Goal: Task Accomplishment & Management: Use online tool/utility

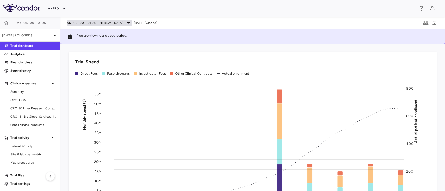
click at [110, 22] on span "[MEDICAL_DATA]" at bounding box center [110, 23] width 25 height 5
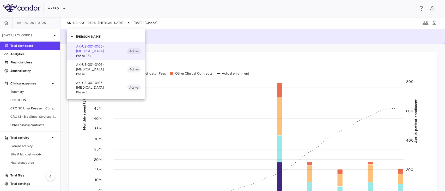
click at [31, 35] on div at bounding box center [222, 95] width 445 height 191
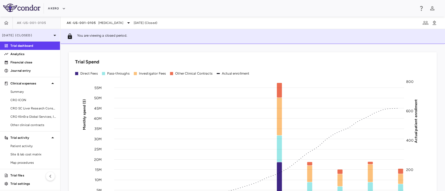
click at [28, 33] on p "Jun 2025 (Closed)" at bounding box center [26, 35] width 49 height 5
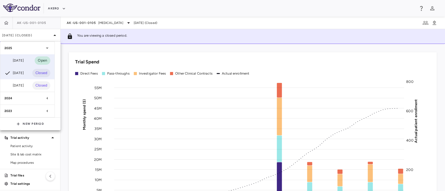
click at [17, 55] on div "Sep 2025 Open" at bounding box center [27, 60] width 54 height 13
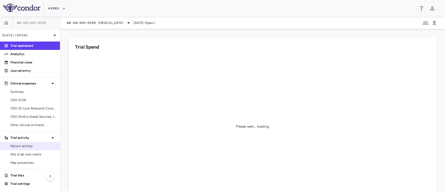
click at [31, 147] on span "Patient activity" at bounding box center [32, 146] width 45 height 5
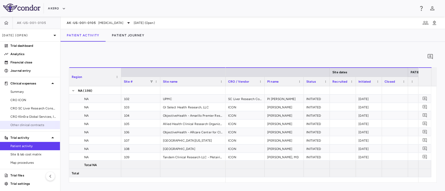
click at [26, 126] on span "Other clinical contracts" at bounding box center [32, 125] width 45 height 5
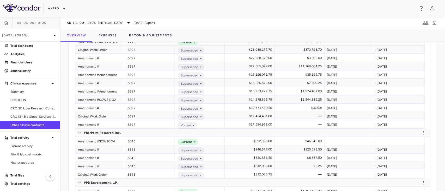
scroll to position [242, 0]
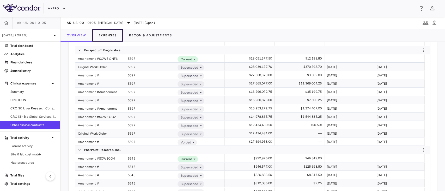
click at [107, 36] on button "Expenses" at bounding box center [107, 35] width 30 height 13
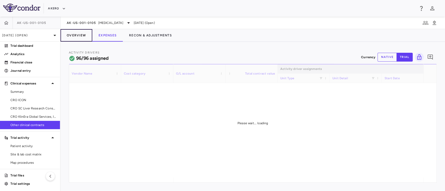
click at [80, 35] on button "Overview" at bounding box center [76, 35] width 32 height 13
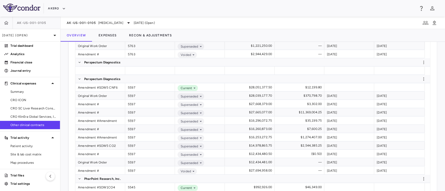
scroll to position [211, 0]
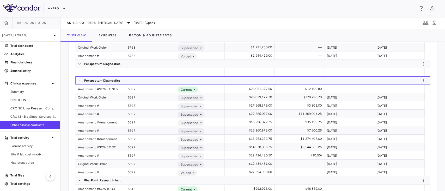
click at [78, 79] on span at bounding box center [79, 80] width 3 height 3
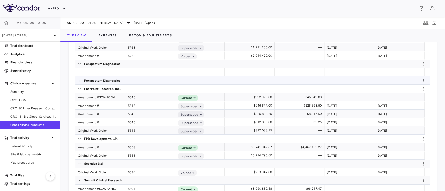
click at [78, 79] on span at bounding box center [79, 80] width 3 height 3
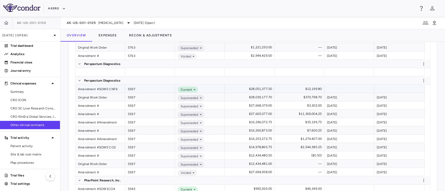
click at [87, 89] on div "Amendment #SOW5 CNF6" at bounding box center [100, 89] width 50 height 8
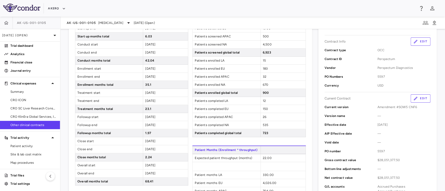
scroll to position [72, 0]
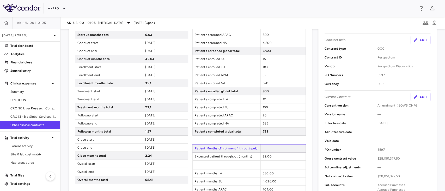
click at [417, 96] on button "Edit" at bounding box center [420, 97] width 20 height 8
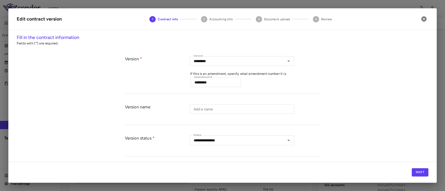
type input "*********"
type input "**********"
type input "****"
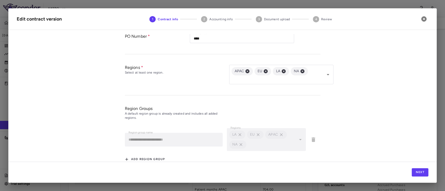
scroll to position [237, 0]
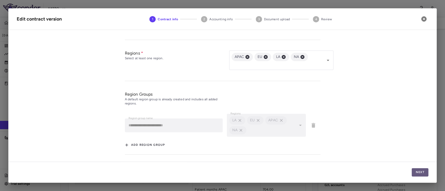
click at [421, 170] on button "Next" at bounding box center [419, 173] width 17 height 8
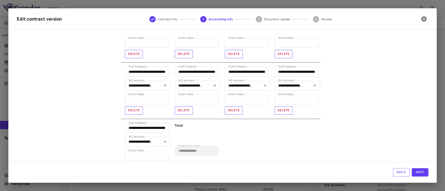
scroll to position [687, 0]
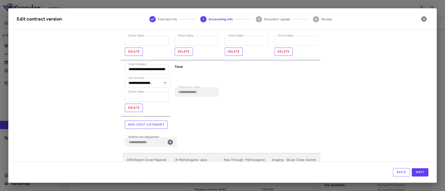
click at [170, 141] on icon at bounding box center [169, 142] width 5 height 5
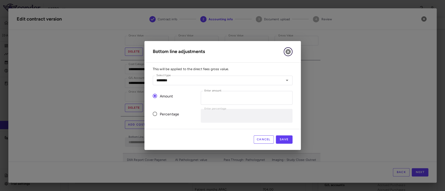
click at [285, 54] on icon "button" at bounding box center [288, 52] width 6 height 6
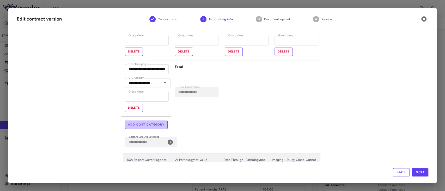
click at [142, 123] on button "Add cost category" at bounding box center [146, 125] width 43 height 8
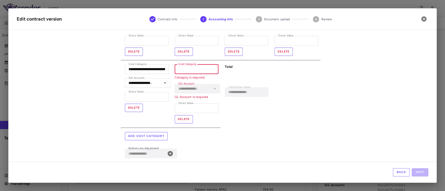
click at [190, 68] on input "Cost Category" at bounding box center [197, 70] width 44 height 10
paste input "**********"
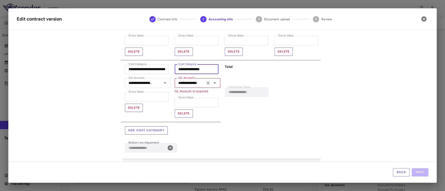
click at [212, 82] on icon "Open" at bounding box center [215, 83] width 6 height 6
type input "**********"
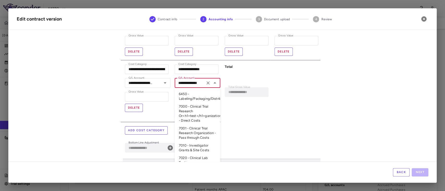
scroll to position [104, 0]
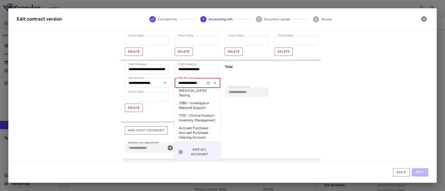
click at [190, 129] on li "Accrued Purchases - Accrued Purchases Clearing Account" at bounding box center [198, 132] width 46 height 17
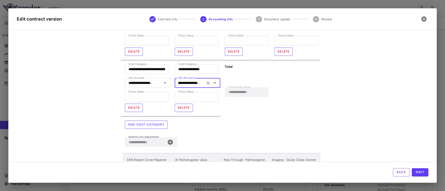
type input "**********"
click at [419, 171] on button "Next" at bounding box center [419, 173] width 17 height 8
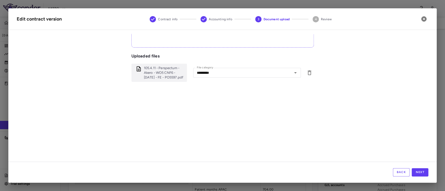
scroll to position [115, 0]
click at [422, 174] on button "Next" at bounding box center [419, 173] width 17 height 8
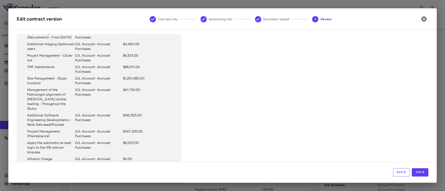
scroll to position [677, 0]
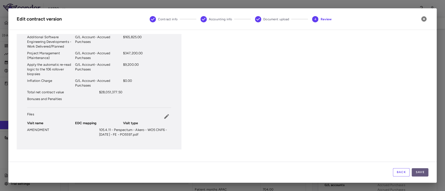
click at [424, 175] on button "Save" at bounding box center [419, 173] width 17 height 8
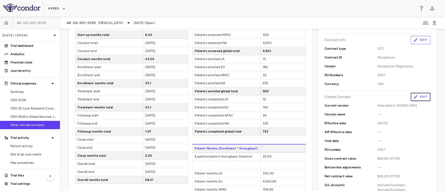
scroll to position [0, 0]
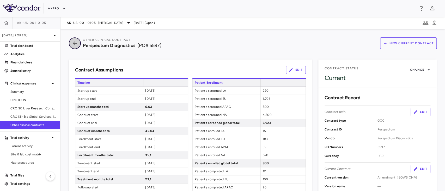
click at [72, 43] on icon "button" at bounding box center [74, 43] width 9 height 6
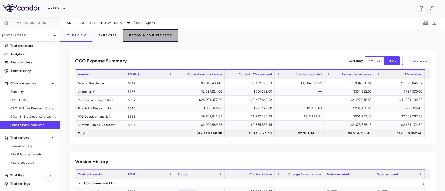
click at [148, 37] on button "Recon & Adjustments" at bounding box center [150, 35] width 55 height 13
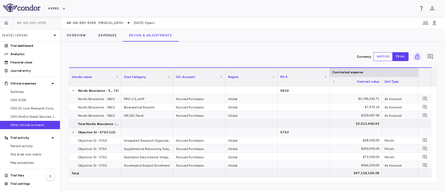
click at [380, 57] on button "native" at bounding box center [382, 56] width 19 height 9
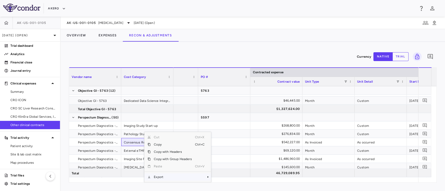
click at [158, 175] on span "Export" at bounding box center [173, 177] width 44 height 7
click at [218, 176] on span "Excel Export" at bounding box center [228, 177] width 24 height 7
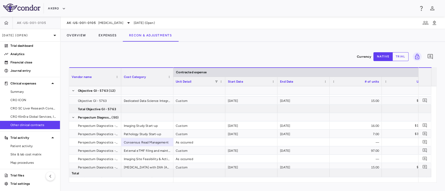
scroll to position [0, 310]
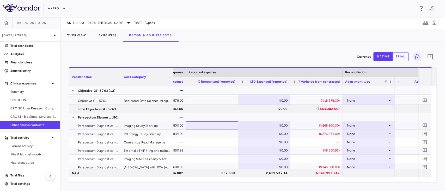
click at [214, 126] on div at bounding box center [211, 126] width 47 height 8
click at [215, 124] on div at bounding box center [211, 126] width 47 height 8
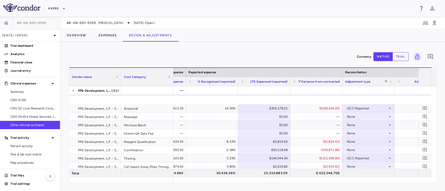
scroll to position [729, 0]
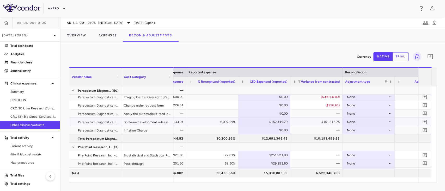
click at [274, 121] on div "$152,449.79" at bounding box center [264, 122] width 45 height 8
drag, startPoint x: 261, startPoint y: 121, endPoint x: 273, endPoint y: 122, distance: 11.7
click at [273, 122] on div "$152,449.79" at bounding box center [264, 122] width 45 height 8
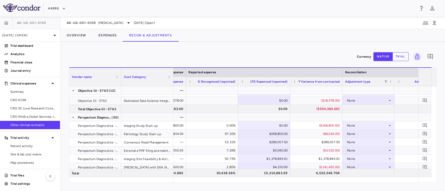
scroll to position [134, 0]
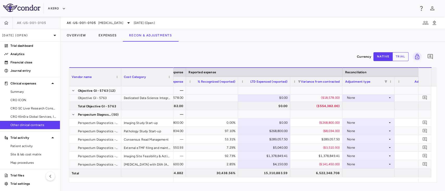
click at [430, 105] on div at bounding box center [424, 106] width 13 height 8
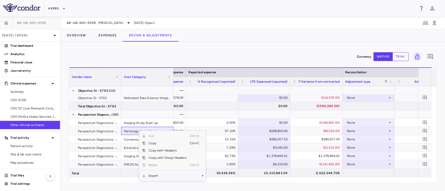
click at [167, 174] on span "Export" at bounding box center [167, 175] width 44 height 7
click at [213, 177] on span "Excel Export" at bounding box center [223, 177] width 24 height 7
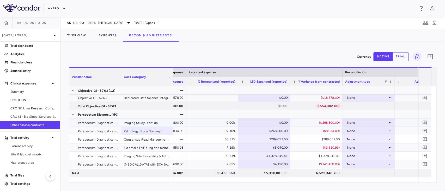
click at [198, 122] on div "0.00%" at bounding box center [212, 123] width 45 height 8
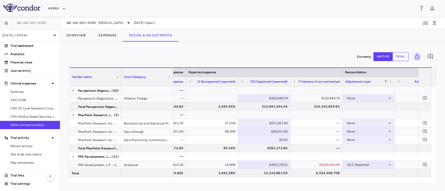
scroll to position [573, 0]
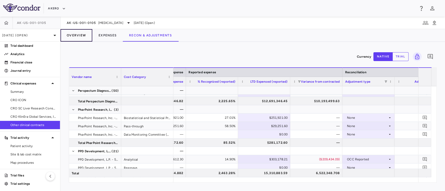
click at [77, 36] on button "Overview" at bounding box center [76, 35] width 32 height 13
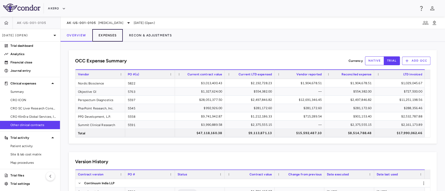
click at [108, 35] on button "Expenses" at bounding box center [107, 35] width 30 height 13
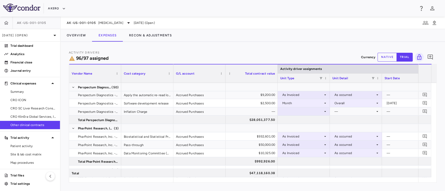
scroll to position [525, 0]
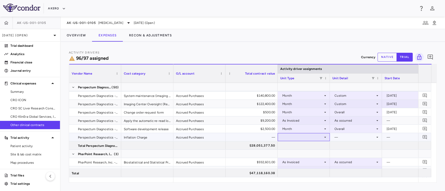
click at [315, 136] on div at bounding box center [303, 138] width 47 height 8
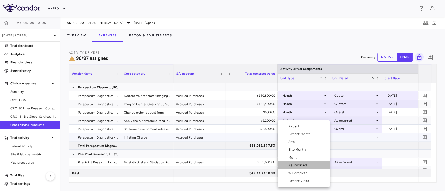
click at [305, 165] on div "As Invoiced" at bounding box center [298, 165] width 21 height 5
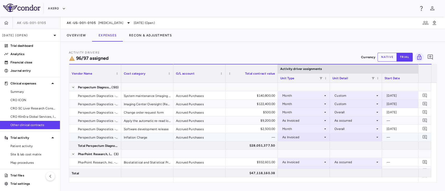
click at [343, 137] on div at bounding box center [355, 138] width 47 height 8
click at [345, 147] on div "As occurred" at bounding box center [350, 147] width 21 height 5
click at [75, 40] on button "Overview" at bounding box center [76, 35] width 32 height 13
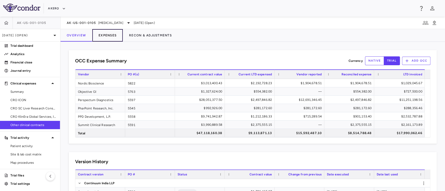
click at [105, 34] on button "Expenses" at bounding box center [107, 35] width 30 height 13
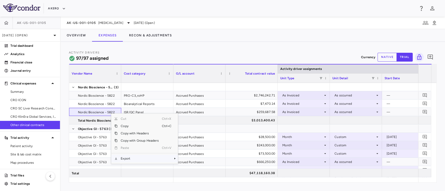
click at [131, 158] on span "Export" at bounding box center [139, 158] width 44 height 7
click at [105, 92] on span "Nordic Bioscience - 5822" at bounding box center [96, 96] width 37 height 8
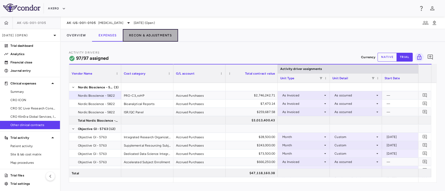
click at [151, 33] on button "Recon & Adjustments" at bounding box center [150, 35] width 55 height 13
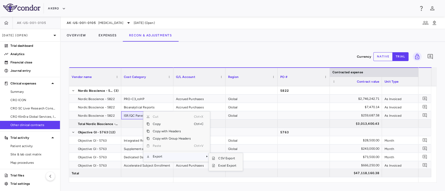
click at [158, 158] on span "Export" at bounding box center [172, 156] width 44 height 7
click at [228, 167] on span "Excel Export" at bounding box center [227, 165] width 24 height 7
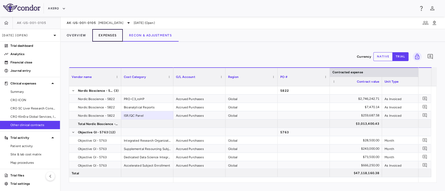
click at [107, 37] on button "Expenses" at bounding box center [107, 35] width 30 height 13
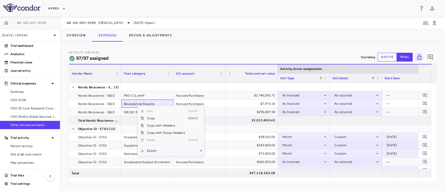
click at [173, 147] on span "Export" at bounding box center [166, 150] width 44 height 7
click at [220, 158] on span "Excel Export" at bounding box center [221, 160] width 24 height 7
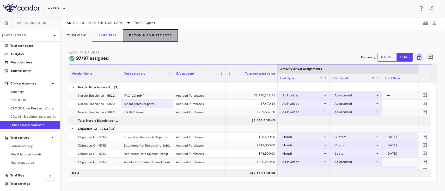
click at [148, 32] on button "Recon & Adjustments" at bounding box center [150, 35] width 55 height 13
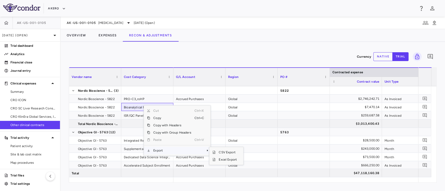
click at [164, 151] on span "Export" at bounding box center [172, 150] width 44 height 7
click at [184, 151] on span "Export" at bounding box center [172, 150] width 44 height 7
click at [223, 161] on span "Excel Export" at bounding box center [227, 159] width 24 height 7
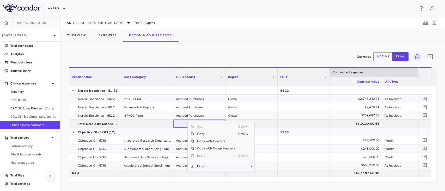
click at [203, 166] on span "Export" at bounding box center [216, 166] width 44 height 7
click at [266, 175] on span "Excel Export" at bounding box center [271, 175] width 24 height 7
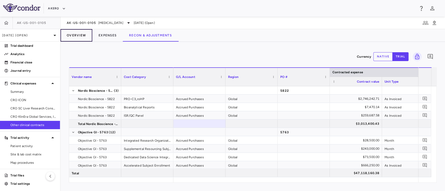
click at [80, 38] on button "Overview" at bounding box center [76, 35] width 32 height 13
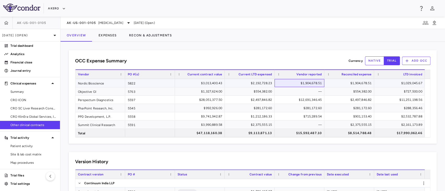
click at [303, 83] on div "$1,904,678.51" at bounding box center [300, 83] width 42 height 8
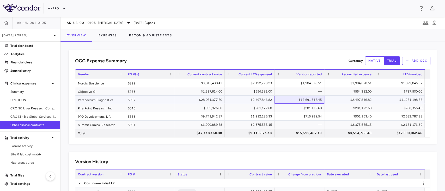
click at [314, 99] on div "$12,691,346.45" at bounding box center [300, 100] width 42 height 8
click at [113, 39] on button "Expenses" at bounding box center [107, 35] width 30 height 13
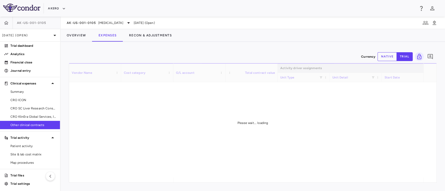
drag, startPoint x: 225, startPoint y: 179, endPoint x: 243, endPoint y: 181, distance: 18.8
click at [243, 181] on div "Please wait... loading" at bounding box center [252, 123] width 367 height 120
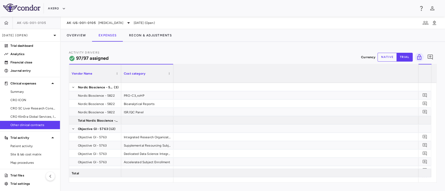
scroll to position [0, 3649]
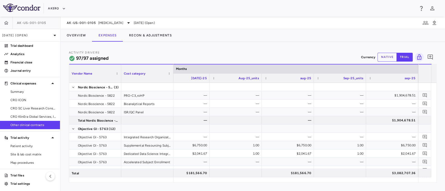
click at [388, 59] on button "native" at bounding box center [386, 57] width 19 height 9
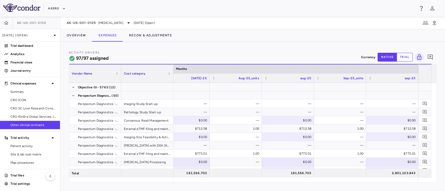
scroll to position [145, 0]
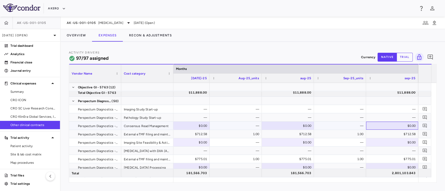
click at [388, 124] on div "$0.00" at bounding box center [392, 126] width 45 height 8
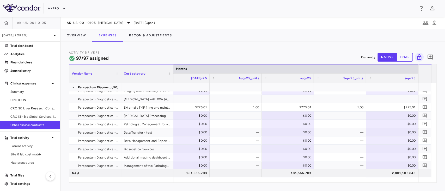
scroll to position [0, 0]
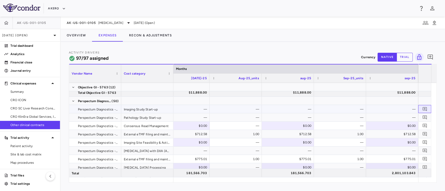
click at [430, 107] on div at bounding box center [424, 109] width 13 height 8
click at [404, 126] on div "$0.00" at bounding box center [392, 126] width 45 height 8
click at [404, 126] on input "number" at bounding box center [396, 126] width 44 height 9
type input "******"
click at [338, 117] on div "—" at bounding box center [340, 118] width 45 height 8
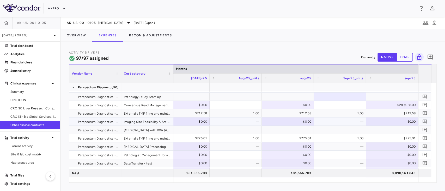
click at [397, 118] on div "$0.00" at bounding box center [392, 122] width 45 height 8
click at [397, 118] on input "number" at bounding box center [396, 122] width 44 height 9
type input "*******"
click at [348, 126] on div "—" at bounding box center [340, 130] width 45 height 8
click at [402, 148] on div "$0.00" at bounding box center [392, 147] width 45 height 8
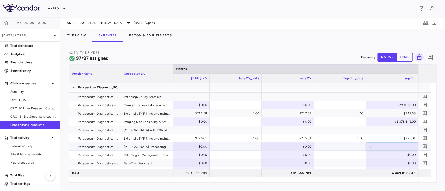
type input "*******"
click at [344, 141] on div "1.00" at bounding box center [340, 138] width 45 height 8
click at [393, 155] on div "$0.00" at bounding box center [392, 155] width 45 height 8
paste input "****"
click at [390, 153] on input "number" at bounding box center [396, 155] width 44 height 9
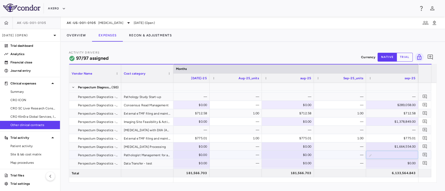
type input "****"
click at [331, 165] on div "—" at bounding box center [340, 163] width 45 height 8
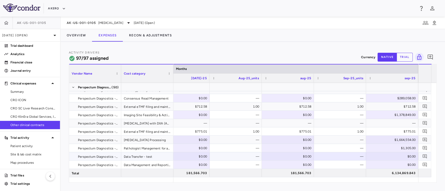
click at [394, 157] on div "$0.00" at bounding box center [392, 157] width 45 height 8
click at [394, 157] on input "number" at bounding box center [396, 157] width 44 height 9
type input "****"
click at [350, 164] on div "—" at bounding box center [340, 165] width 45 height 8
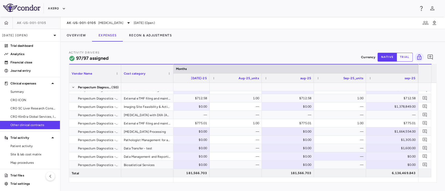
scroll to position [181, 0]
click at [400, 156] on div "$0.00" at bounding box center [392, 157] width 45 height 8
click at [400, 156] on input "number" at bounding box center [396, 157] width 44 height 9
type input "******"
click at [331, 155] on div "—" at bounding box center [340, 157] width 45 height 8
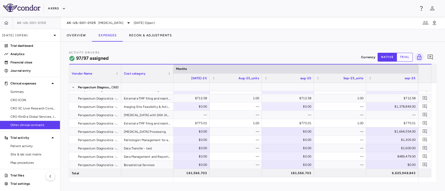
scroll to position [189, 0]
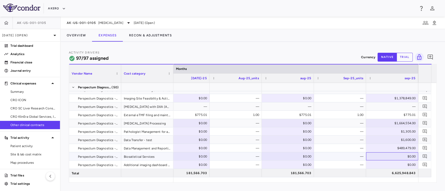
click at [401, 157] on div "$0.00" at bounding box center [392, 157] width 45 height 8
click at [401, 157] on input "number" at bounding box center [396, 157] width 44 height 9
type input "******"
click at [338, 152] on div "—" at bounding box center [340, 148] width 45 height 8
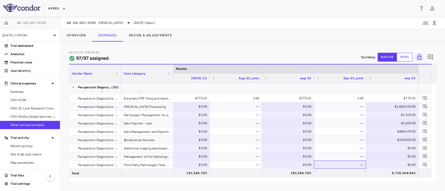
scroll to position [206, 0]
click at [395, 146] on div "$0.00" at bounding box center [392, 148] width 45 height 8
type input "***"
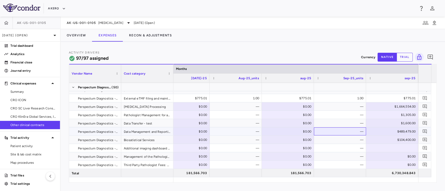
click at [332, 135] on div "—" at bounding box center [340, 132] width 45 height 8
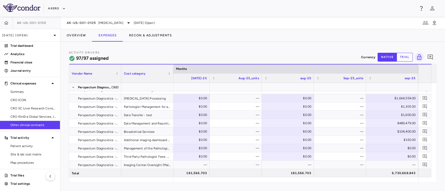
scroll to position [222, 0]
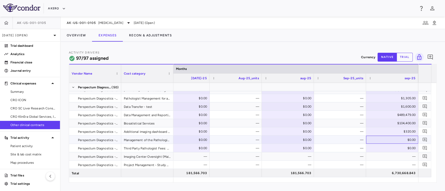
click at [404, 140] on div "$0.00" at bounding box center [392, 140] width 45 height 8
type input "*****"
click at [363, 139] on div "—" at bounding box center [340, 140] width 52 height 8
click at [396, 147] on div "$0.00" at bounding box center [392, 148] width 45 height 8
click at [396, 147] on input "number" at bounding box center [396, 149] width 44 height 9
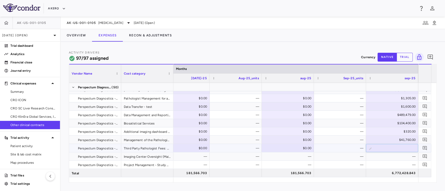
type input "*******"
click at [351, 146] on div "—" at bounding box center [340, 148] width 45 height 8
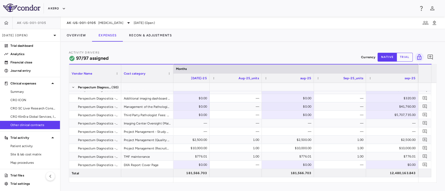
scroll to position [272, 0]
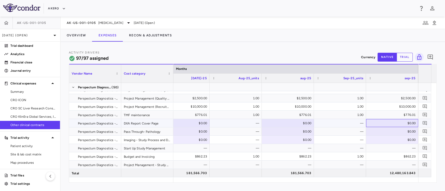
click at [391, 123] on div "$0.00" at bounding box center [392, 123] width 45 height 8
click at [391, 123] on input "number" at bounding box center [396, 124] width 44 height 9
type input "*****"
click at [336, 119] on div "1.00" at bounding box center [340, 115] width 45 height 8
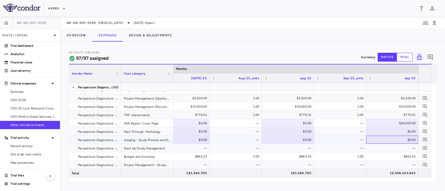
click at [393, 140] on div "$0.00" at bounding box center [392, 140] width 45 height 8
click at [393, 140] on input "number" at bounding box center [396, 140] width 44 height 9
type input "****"
click at [322, 134] on div "—" at bounding box center [340, 132] width 45 height 8
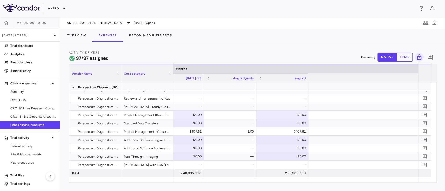
scroll to position [0, 587]
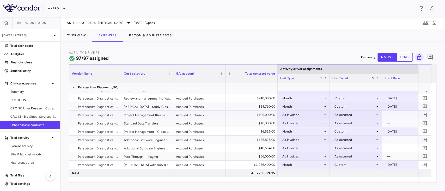
click at [147, 114] on div "Project Management (Recruitment) - Until Oct'24" at bounding box center [147, 115] width 52 height 8
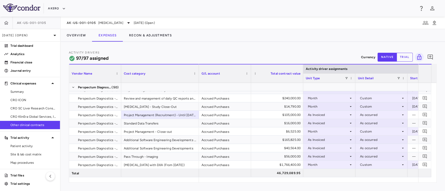
drag, startPoint x: 172, startPoint y: 69, endPoint x: 199, endPoint y: 68, distance: 27.4
click at [199, 68] on div at bounding box center [198, 74] width 2 height 18
click at [323, 113] on div "As Invoiced" at bounding box center [329, 115] width 41 height 8
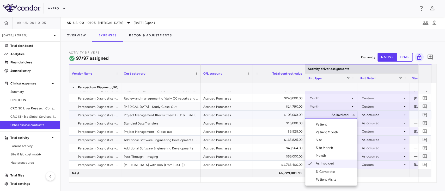
click at [326, 154] on div "Month" at bounding box center [321, 156] width 12 height 5
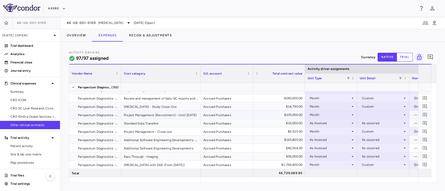
click at [371, 115] on div at bounding box center [382, 115] width 47 height 8
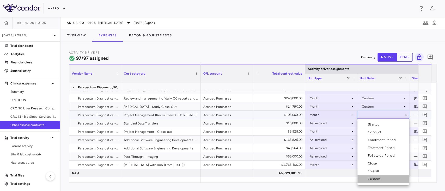
click at [375, 179] on div "Custom" at bounding box center [375, 179] width 14 height 5
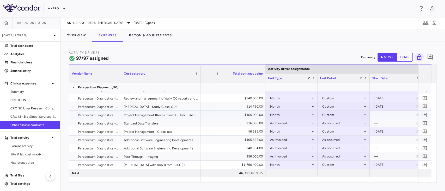
scroll to position [0, 66]
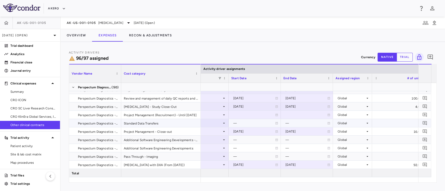
click at [291, 123] on div "—" at bounding box center [306, 123] width 42 height 8
click at [219, 77] on span at bounding box center [219, 78] width 3 height 3
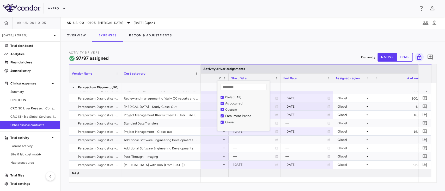
click at [273, 41] on div "Overview Expenses Recon & Adjustments" at bounding box center [252, 35] width 384 height 13
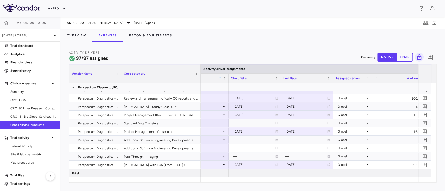
click at [220, 78] on span at bounding box center [219, 78] width 3 height 3
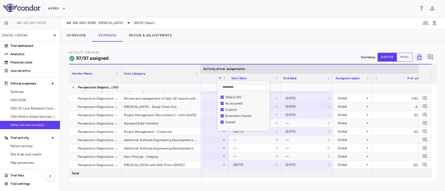
click at [255, 50] on div "Activity Drivers 97/97 assigned Currency native trial 0" at bounding box center [253, 57] width 368 height 14
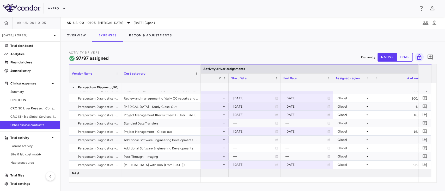
click at [220, 76] on div "Unit Detail" at bounding box center [202, 78] width 47 height 9
click at [219, 78] on span at bounding box center [219, 78] width 3 height 3
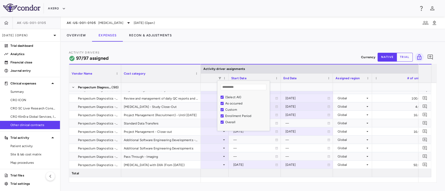
click at [224, 99] on div "(Select All)" at bounding box center [244, 97] width 49 height 6
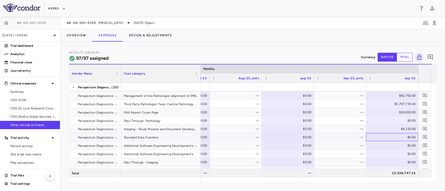
click at [406, 137] on div "$0.00" at bounding box center [392, 137] width 45 height 8
click at [387, 55] on button "native" at bounding box center [386, 57] width 19 height 9
type button "native"
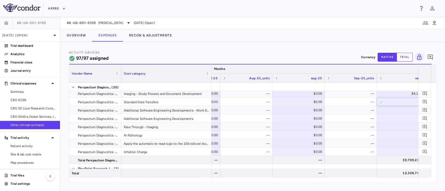
drag, startPoint x: 200, startPoint y: 71, endPoint x: 211, endPoint y: 72, distance: 10.7
click at [211, 72] on div at bounding box center [211, 74] width 2 height 18
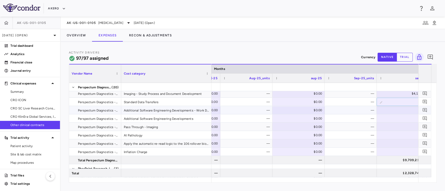
click at [390, 109] on div "$0.00" at bounding box center [403, 110] width 45 height 8
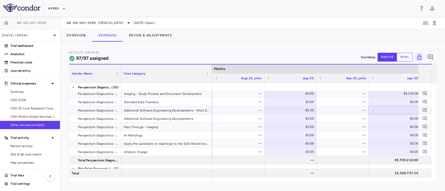
click at [390, 109] on input "number" at bounding box center [398, 111] width 44 height 9
type input "******"
click at [389, 119] on div "$0.00" at bounding box center [395, 119] width 45 height 8
click at [396, 119] on div "$0.00" at bounding box center [395, 119] width 45 height 8
click at [396, 119] on input "number" at bounding box center [398, 119] width 44 height 9
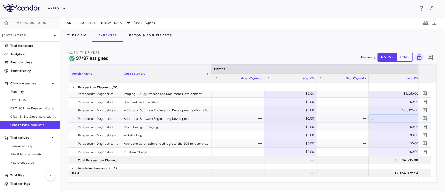
type input "*****"
click at [395, 127] on div "$0.00" at bounding box center [395, 127] width 45 height 8
click at [401, 136] on div "$0.00" at bounding box center [395, 135] width 45 height 8
click at [401, 136] on input "number" at bounding box center [398, 136] width 44 height 9
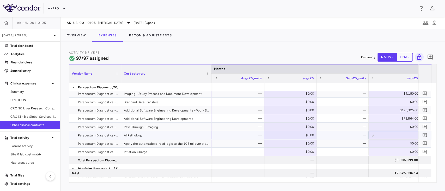
type input "*****"
click at [336, 120] on div "—" at bounding box center [343, 119] width 45 height 8
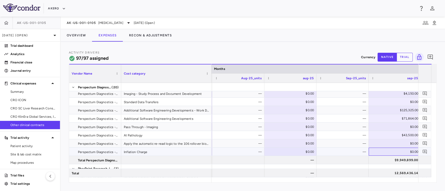
click at [406, 152] on div "$0.00" at bounding box center [395, 152] width 45 height 8
click at [406, 152] on input "number" at bounding box center [398, 152] width 44 height 9
type input "******"
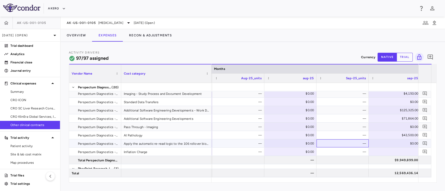
click at [318, 141] on div "—" at bounding box center [342, 144] width 52 height 8
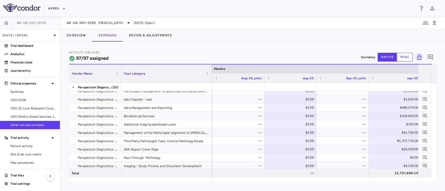
scroll to position [101, 0]
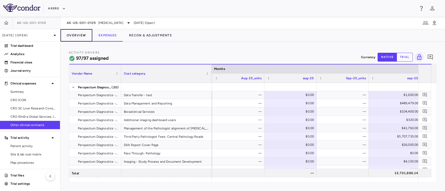
click at [76, 32] on button "Overview" at bounding box center [76, 35] width 32 height 13
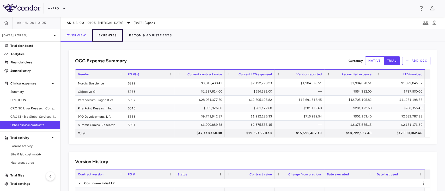
click at [108, 36] on button "Expenses" at bounding box center [107, 35] width 30 height 13
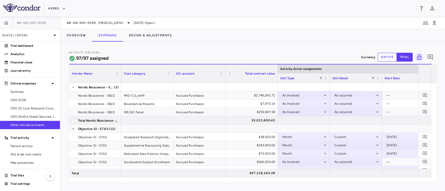
click at [74, 42] on div "Activity Drivers 97/97 assigned Currency native trial 0 Vendor Name Drag here t…" at bounding box center [252, 117] width 384 height 150
click at [77, 31] on button "Overview" at bounding box center [76, 35] width 32 height 13
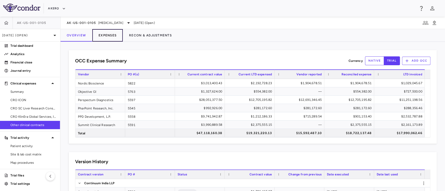
click at [104, 36] on button "Expenses" at bounding box center [107, 35] width 30 height 13
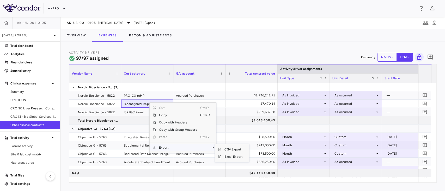
click at [177, 145] on span "Export" at bounding box center [178, 147] width 44 height 7
click at [230, 158] on span "Excel Export" at bounding box center [233, 156] width 24 height 7
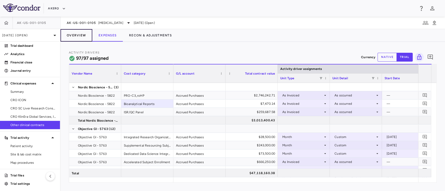
click at [75, 35] on button "Overview" at bounding box center [76, 35] width 32 height 13
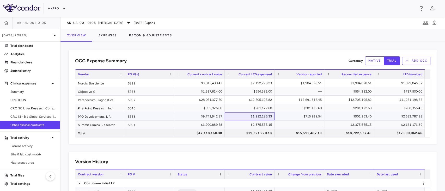
click at [250, 117] on div "$1,212,186.33" at bounding box center [250, 117] width 42 height 8
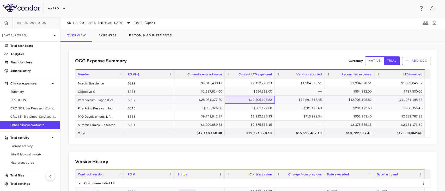
click at [259, 100] on div "$12,705,195.82" at bounding box center [250, 100] width 42 height 8
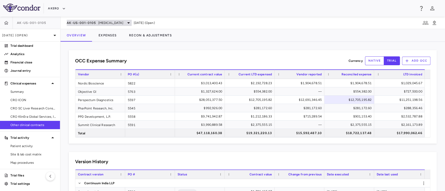
click at [117, 21] on span "[MEDICAL_DATA]" at bounding box center [110, 23] width 25 height 5
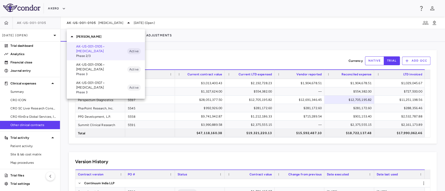
click at [94, 82] on p "AK-US-001-0107 • Nonalcoholic Steatohepatitis" at bounding box center [101, 85] width 51 height 9
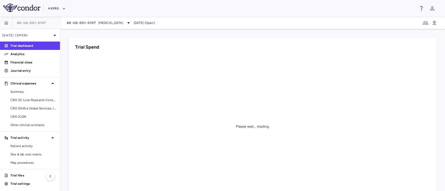
scroll to position [1, 0]
click at [30, 123] on span "Other clinical contracts" at bounding box center [32, 124] width 45 height 5
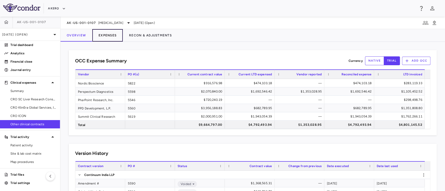
click at [112, 35] on button "Expenses" at bounding box center [107, 35] width 30 height 13
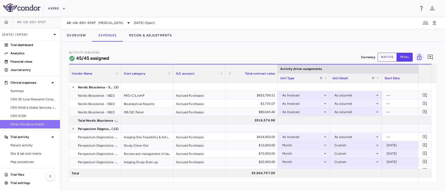
click at [33, 123] on span "Other clinical contracts" at bounding box center [32, 124] width 45 height 5
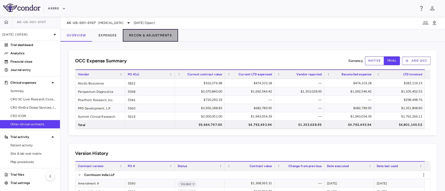
click at [146, 37] on button "Recon & Adjustments" at bounding box center [150, 35] width 55 height 13
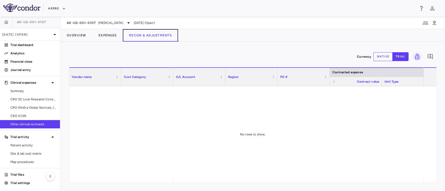
click at [146, 39] on button "Recon & Adjustments" at bounding box center [150, 35] width 55 height 13
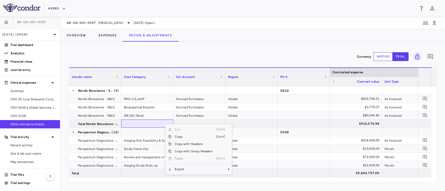
click at [194, 169] on span "Export" at bounding box center [193, 169] width 44 height 7
click at [241, 174] on span "Excel Export" at bounding box center [249, 177] width 24 height 7
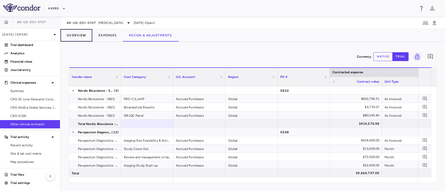
click at [77, 33] on button "Overview" at bounding box center [76, 35] width 32 height 13
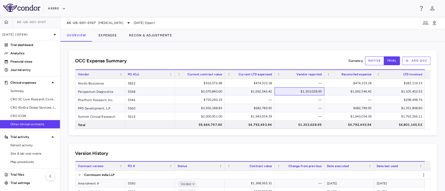
click at [305, 91] on div "$1,353,028.95" at bounding box center [300, 92] width 42 height 8
click at [105, 44] on div "OCC Expense Summary Currency native trial Add OCC Press SPACE to deselect this …" at bounding box center [252, 117] width 384 height 150
click at [100, 33] on button "Expenses" at bounding box center [107, 35] width 30 height 13
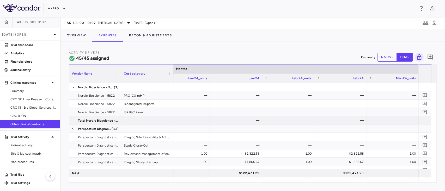
scroll to position [0, 3649]
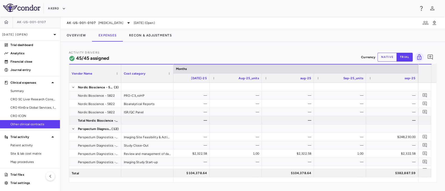
click at [385, 51] on div "Activity Drivers 45/45 assigned Currency native trial 0" at bounding box center [253, 57] width 368 height 14
click at [385, 53] on button "native" at bounding box center [386, 57] width 19 height 9
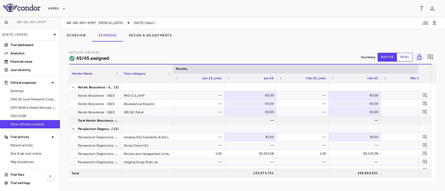
scroll to position [0, 0]
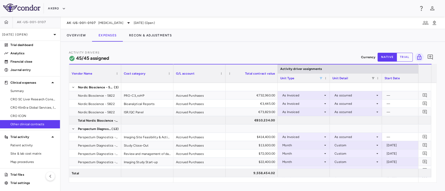
click at [320, 77] on span at bounding box center [320, 78] width 3 height 3
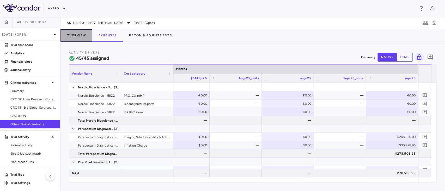
click at [76, 35] on button "Overview" at bounding box center [76, 35] width 32 height 13
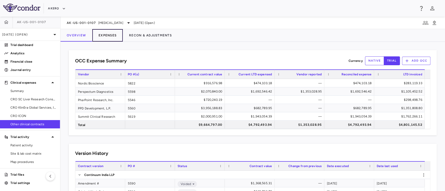
click at [104, 31] on button "Expenses" at bounding box center [107, 35] width 30 height 13
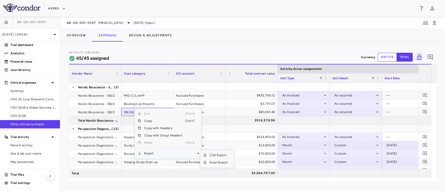
click at [165, 155] on span "Export" at bounding box center [163, 153] width 44 height 7
click at [213, 163] on span "Excel Export" at bounding box center [218, 162] width 24 height 7
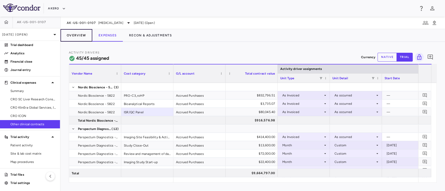
click at [78, 34] on button "Overview" at bounding box center [76, 35] width 32 height 13
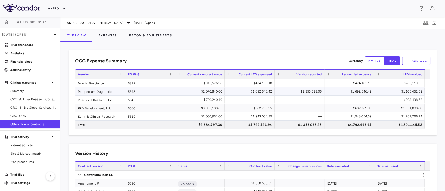
click at [362, 91] on div "$1,692,546.42" at bounding box center [350, 92] width 42 height 8
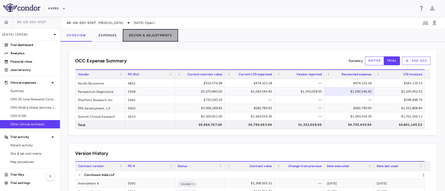
click at [144, 35] on button "Recon & Adjustments" at bounding box center [150, 35] width 55 height 13
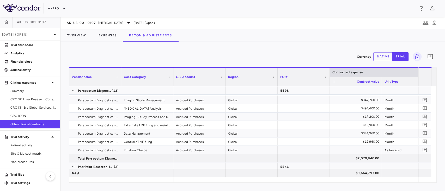
scroll to position [78, 0]
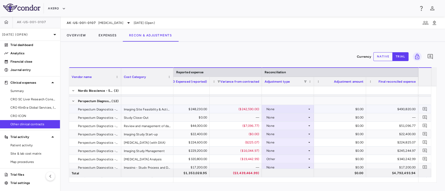
click at [288, 107] on div "None" at bounding box center [286, 109] width 41 height 8
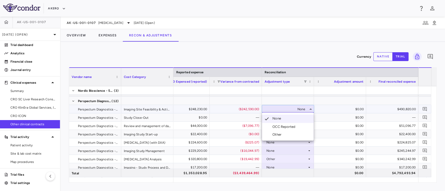
click at [288, 126] on div "OCC Reported" at bounding box center [284, 127] width 25 height 5
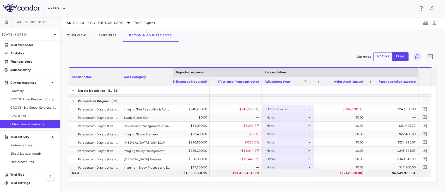
click at [76, 28] on div "AK-US-001-0107 Nonalcoholic Steatohepatitis Sep 2025 (Open)" at bounding box center [252, 23] width 384 height 13
click at [76, 34] on button "Overview" at bounding box center [76, 35] width 32 height 13
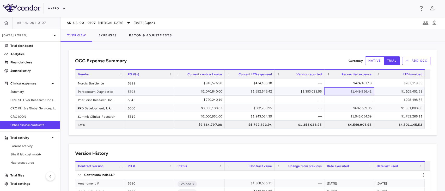
click at [349, 89] on div "$1,449,956.42" at bounding box center [350, 92] width 42 height 8
